Goal: Find contact information: Find contact information

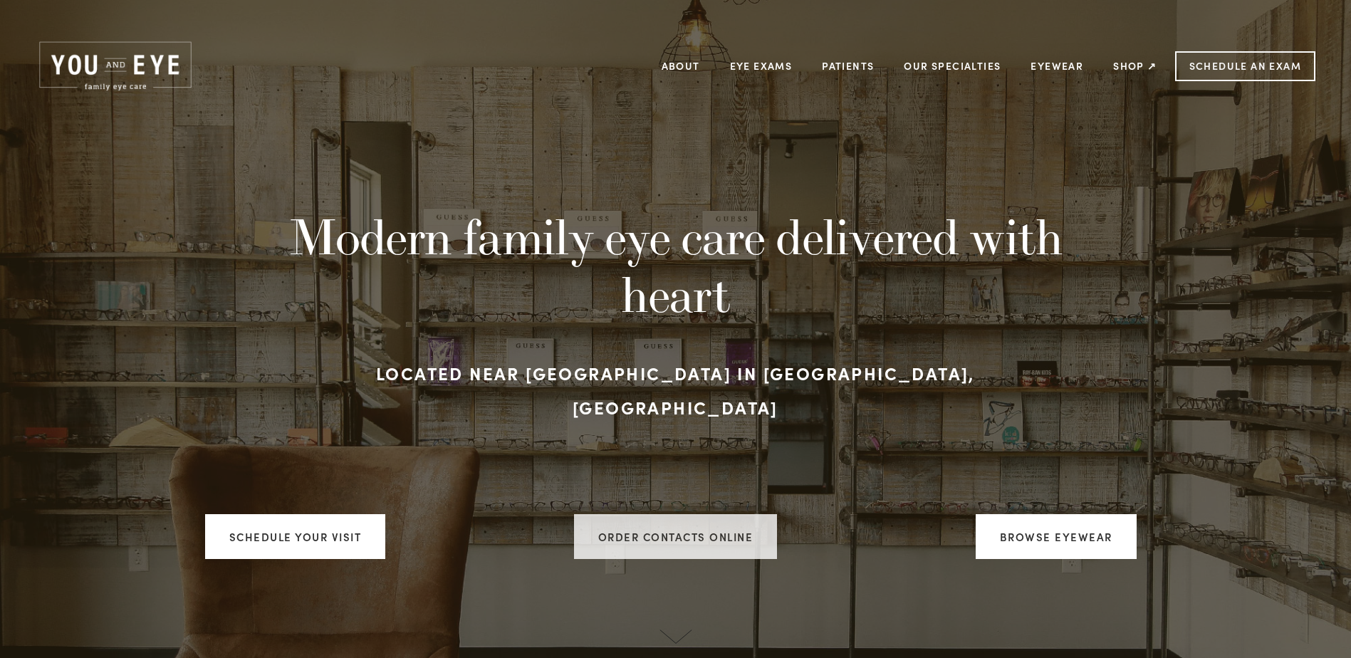
click at [713, 533] on link "ORDER CONTACTS ONLINE" at bounding box center [676, 536] width 204 height 45
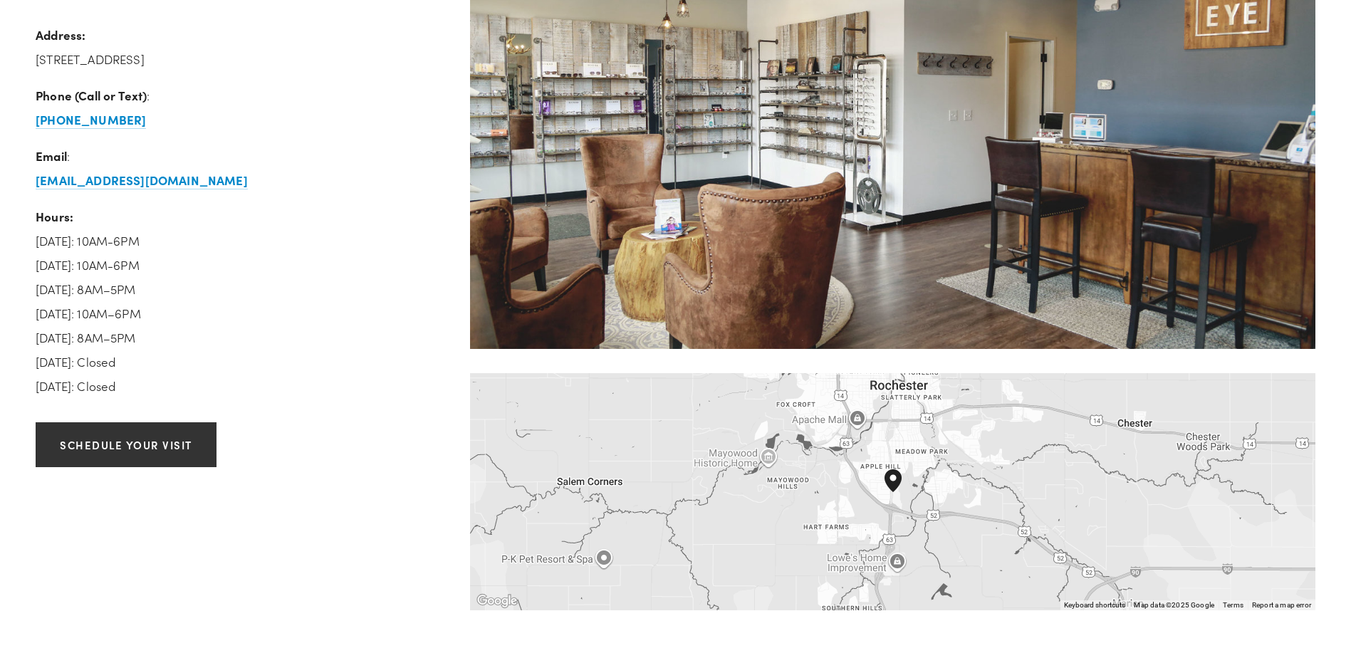
scroll to position [1994, 0]
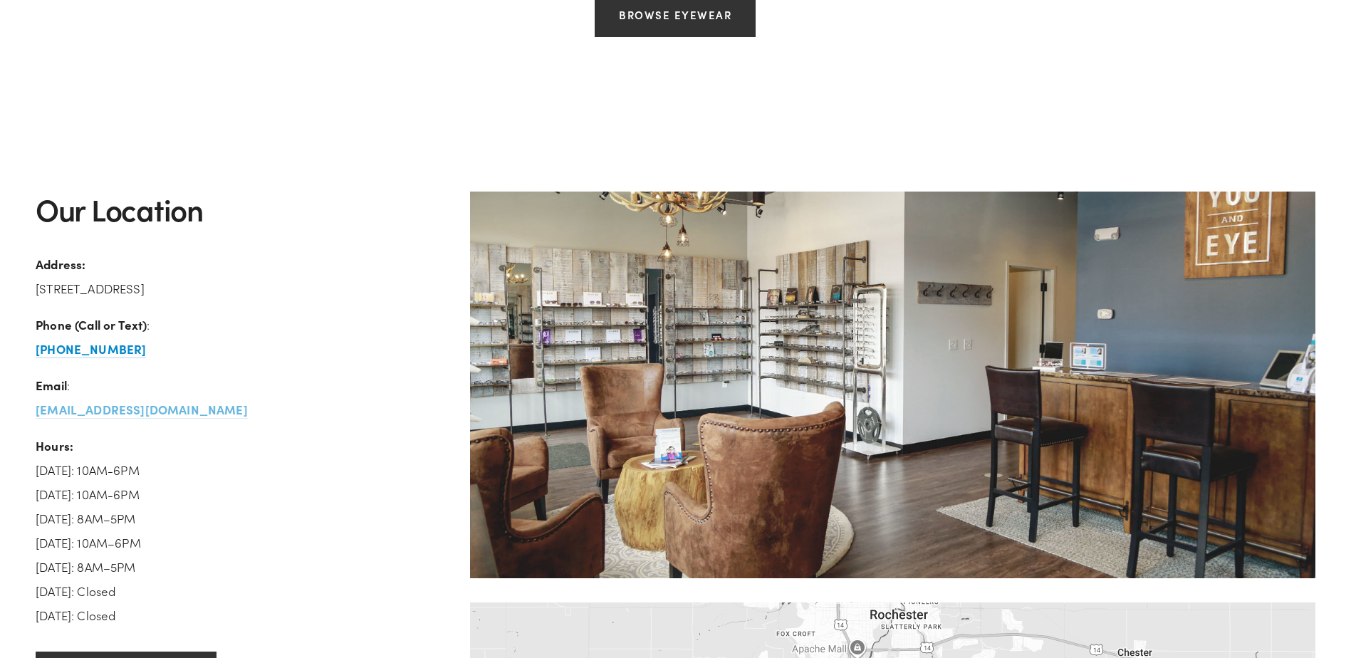
click at [155, 407] on strong "[EMAIL_ADDRESS][DOMAIN_NAME]" at bounding box center [142, 409] width 212 height 16
click at [316, 409] on p "Email : [EMAIL_ADDRESS][DOMAIN_NAME]" at bounding box center [241, 397] width 410 height 48
drag, startPoint x: 209, startPoint y: 417, endPoint x: -3, endPoint y: 410, distance: 212.3
copy strong "[EMAIL_ADDRESS][DOMAIN_NAME]"
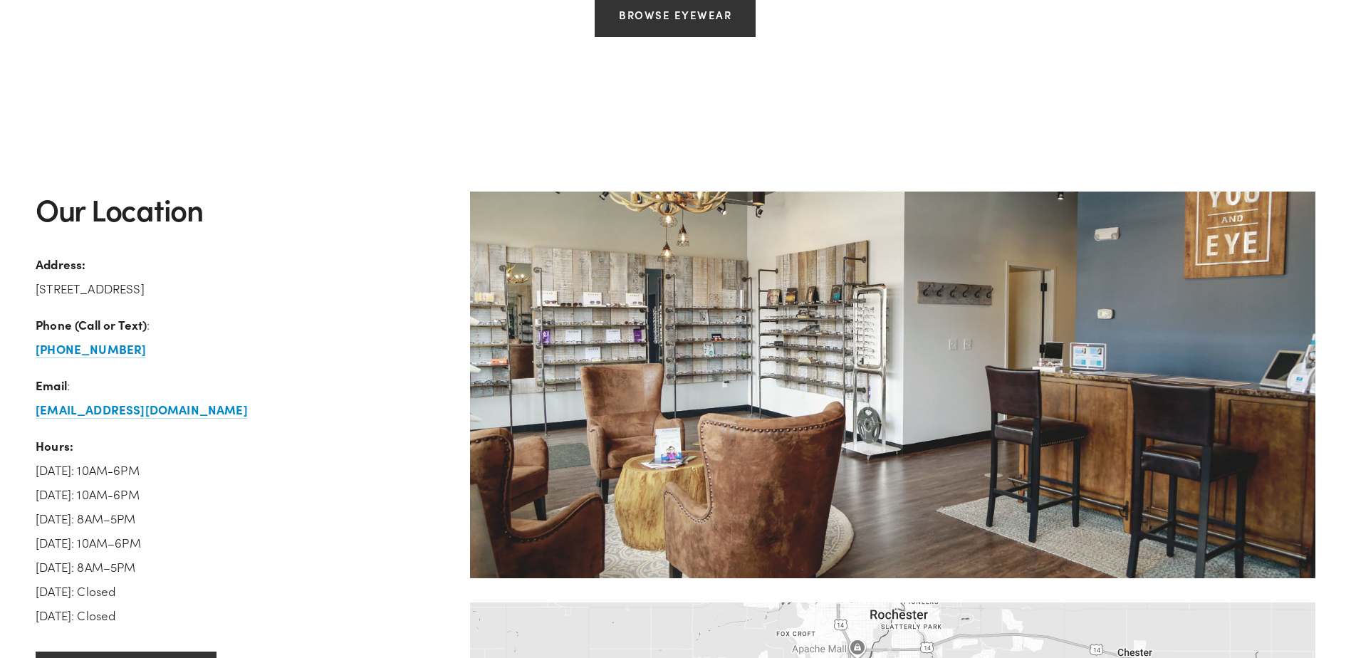
drag, startPoint x: 394, startPoint y: 66, endPoint x: 417, endPoint y: 2, distance: 67.4
